Goal: Transaction & Acquisition: Book appointment/travel/reservation

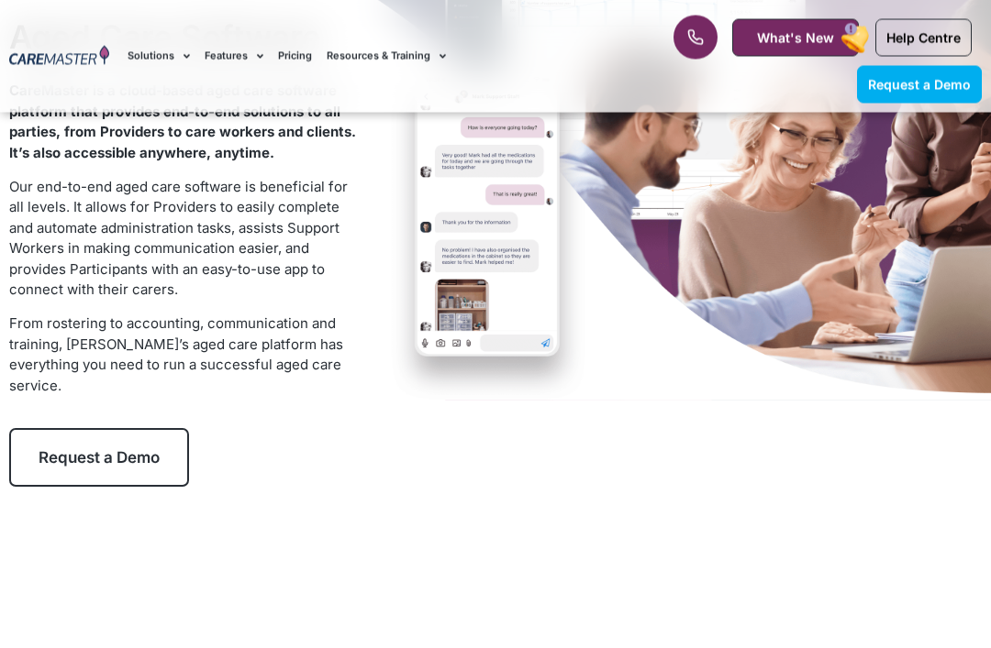
scroll to position [167, 0]
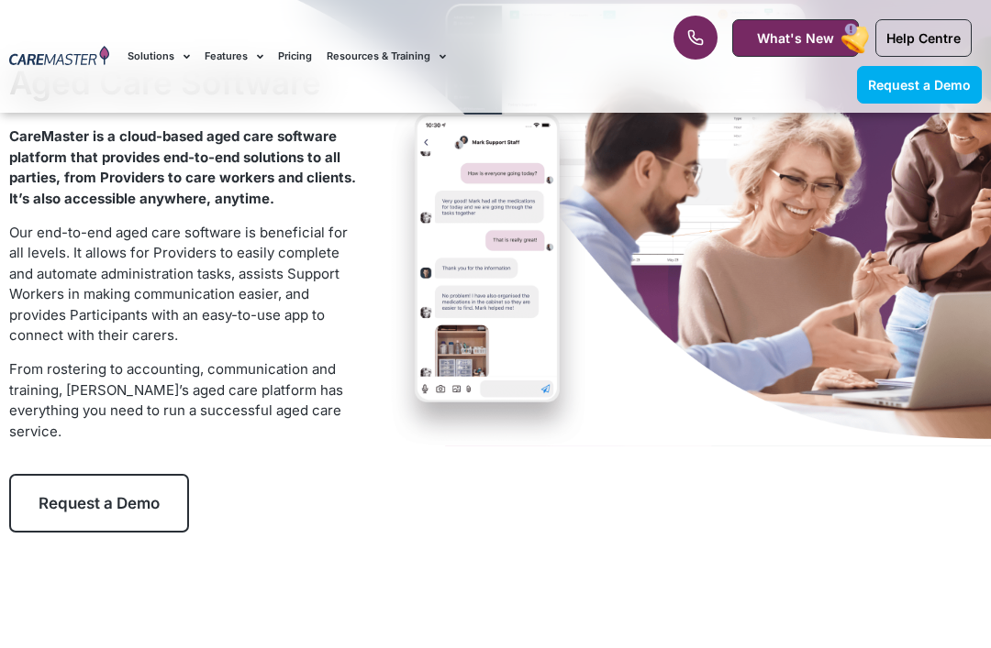
click at [943, 83] on span "Request a Demo" at bounding box center [919, 85] width 103 height 16
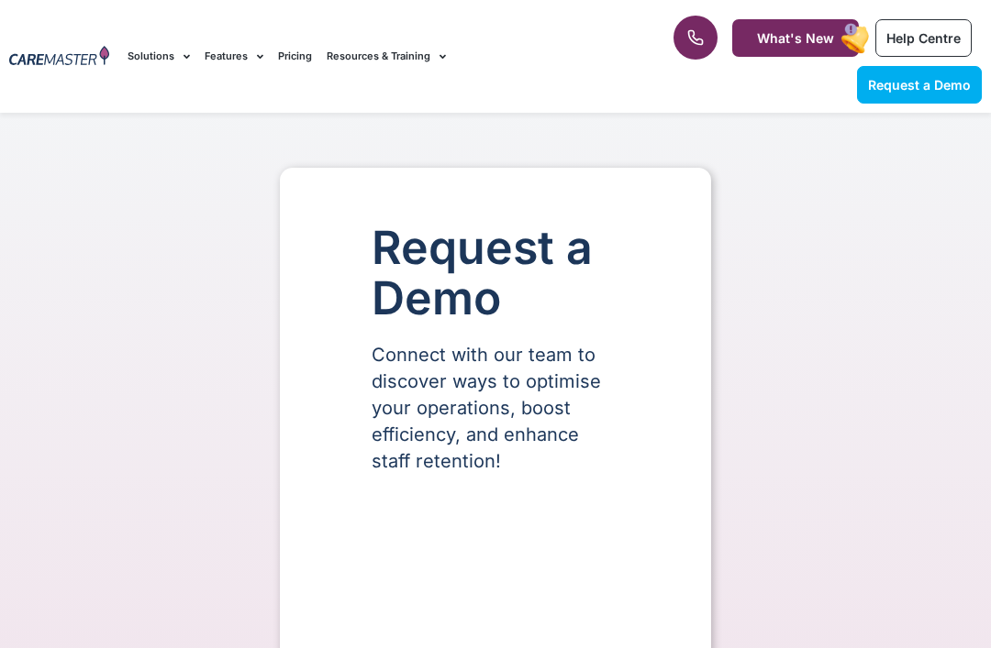
select select "**"
